Goal: Find specific page/section: Find specific page/section

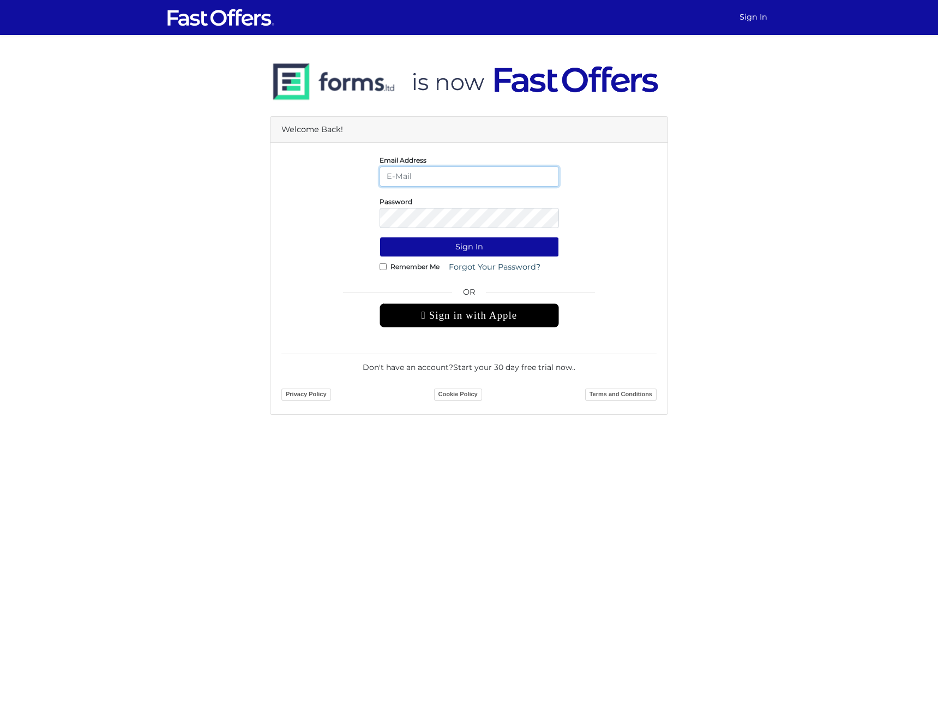
type input "dan@danmilewskirealty.com"
click at [469, 247] on button "Sign In" at bounding box center [469, 247] width 179 height 20
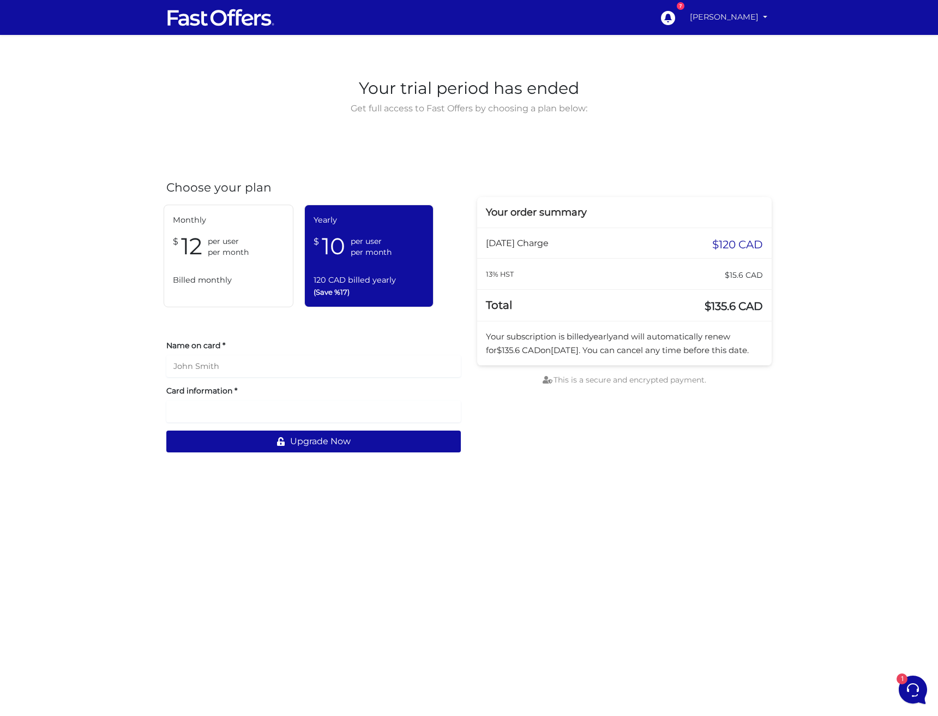
click at [732, 25] on link "[PERSON_NAME]" at bounding box center [729, 17] width 86 height 21
click at [730, 39] on link "My Offers" at bounding box center [728, 42] width 86 height 17
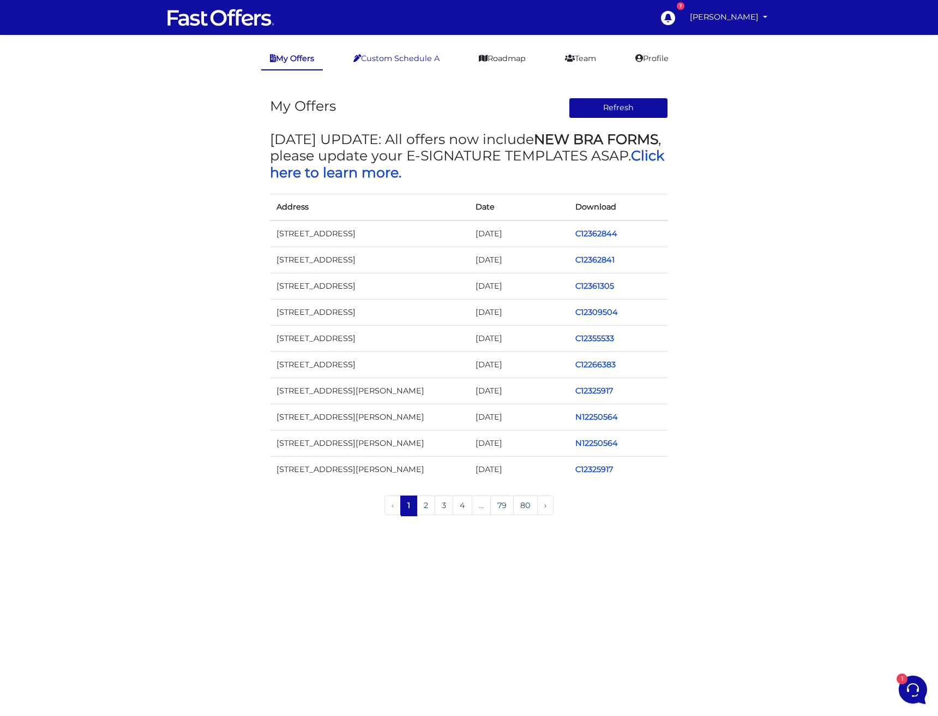
click at [403, 55] on link "Custom Schedule A" at bounding box center [397, 58] width 104 height 21
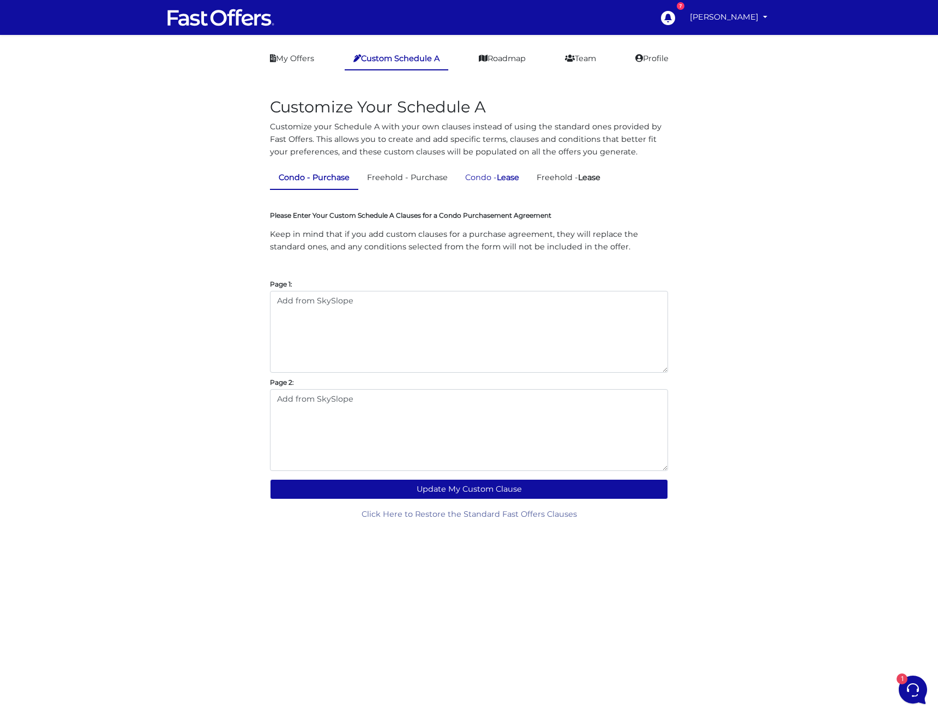
click at [497, 183] on link "Condo - Lease" at bounding box center [492, 177] width 71 height 21
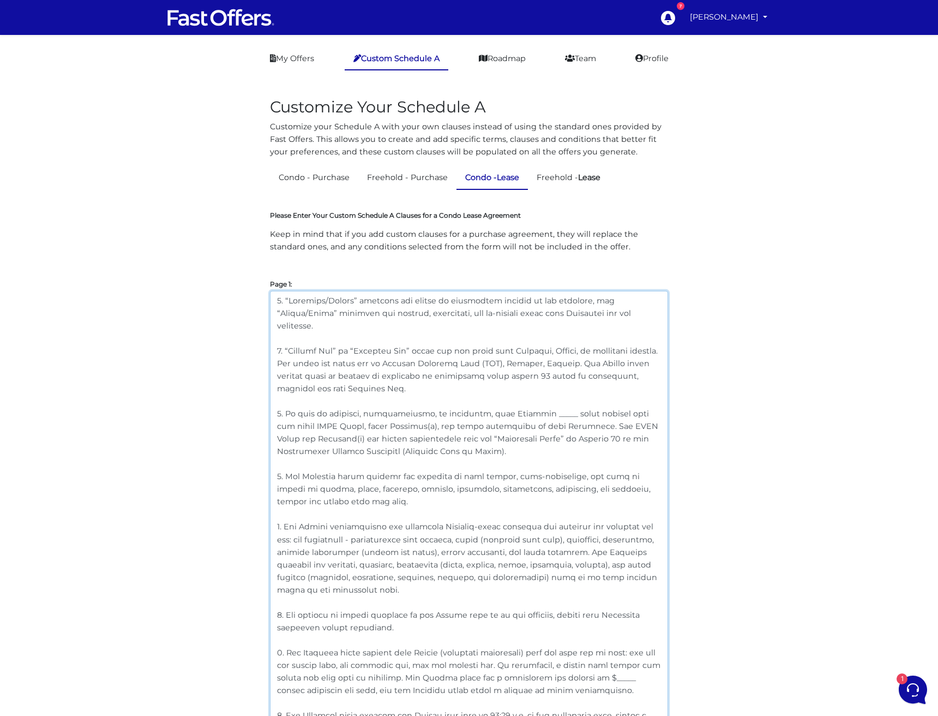
drag, startPoint x: 635, startPoint y: 314, endPoint x: 264, endPoint y: 298, distance: 371.2
